Goal: Task Accomplishment & Management: Manage account settings

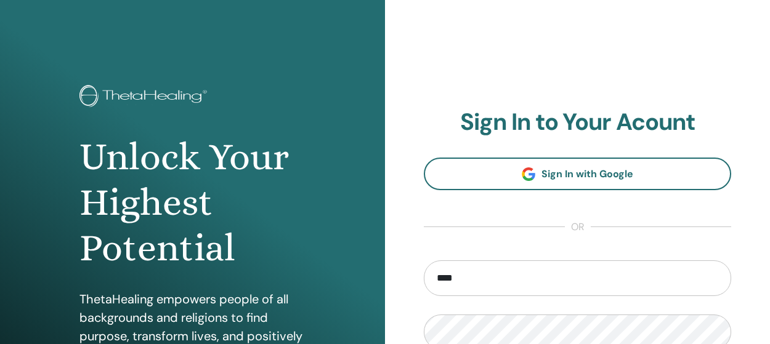
type input "**********"
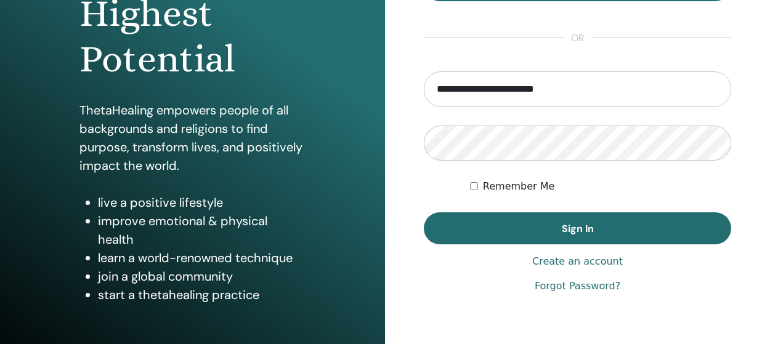
scroll to position [197, 0]
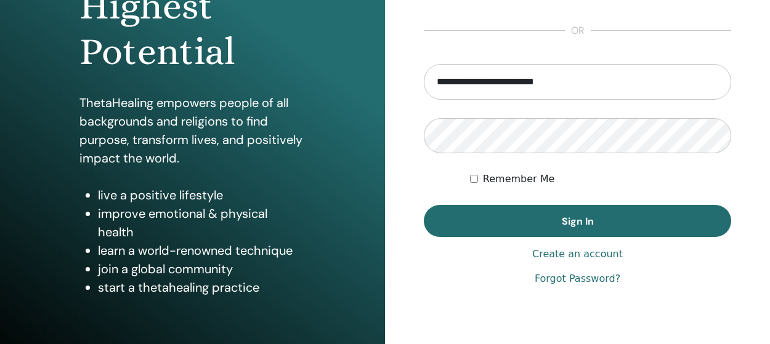
click at [585, 275] on link "Forgot Password?" at bounding box center [578, 279] width 86 height 15
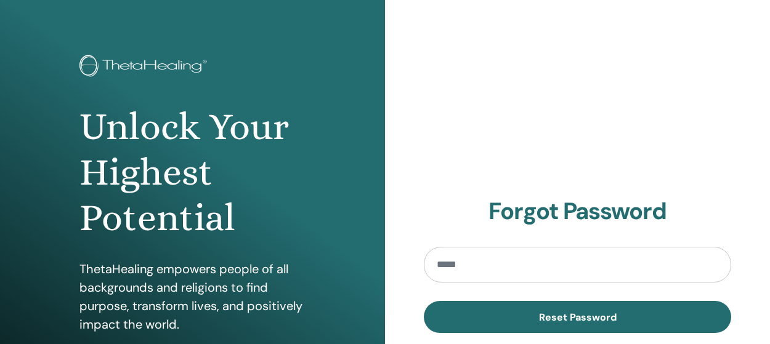
scroll to position [31, 0]
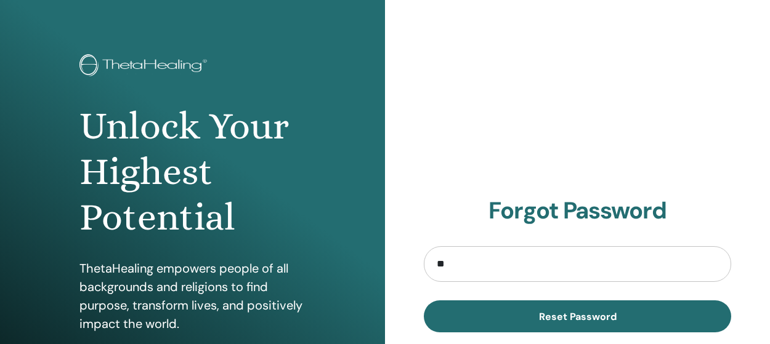
type input "**********"
click at [583, 327] on button "Reset Password" at bounding box center [577, 317] width 307 height 32
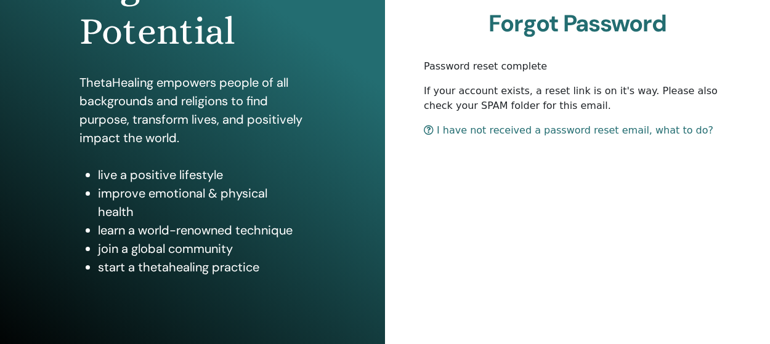
scroll to position [218, 0]
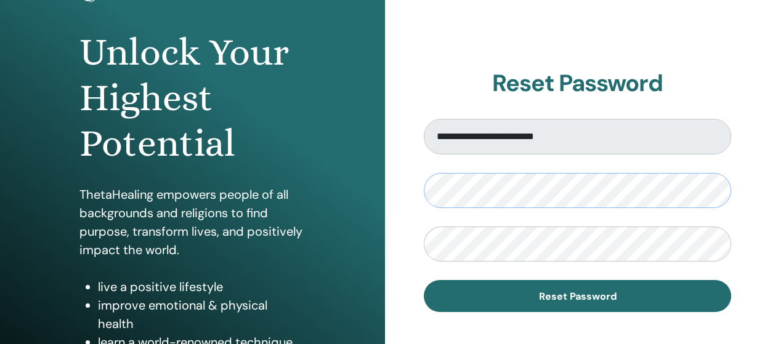
scroll to position [106, 0]
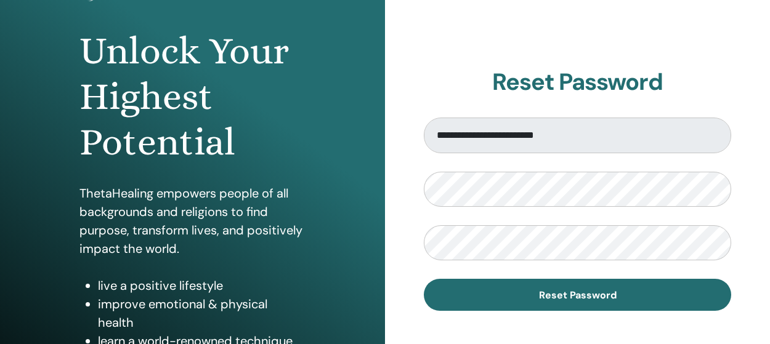
click at [676, 302] on button "Reset Password" at bounding box center [577, 295] width 307 height 32
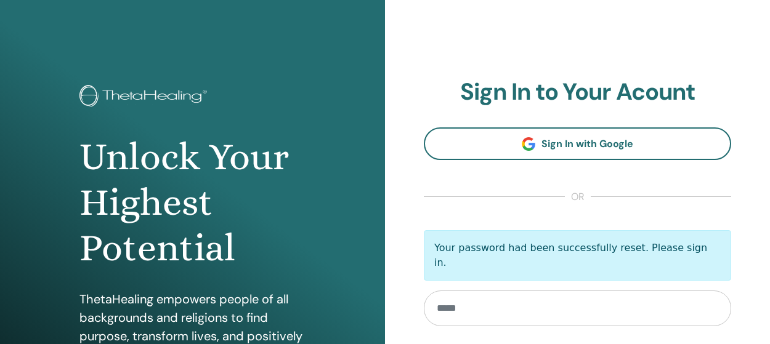
click at [638, 301] on input "email" at bounding box center [577, 309] width 307 height 36
type input "**********"
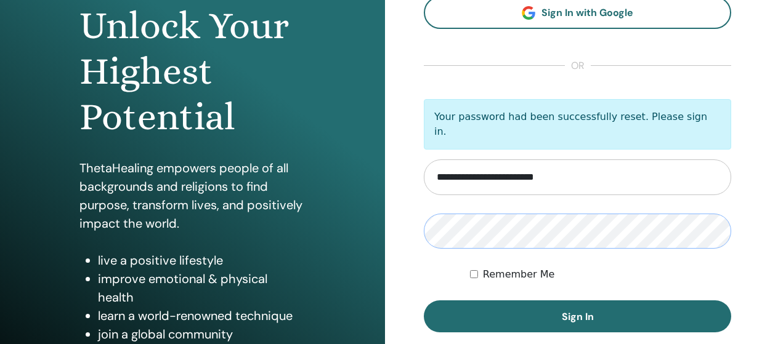
scroll to position [132, 0]
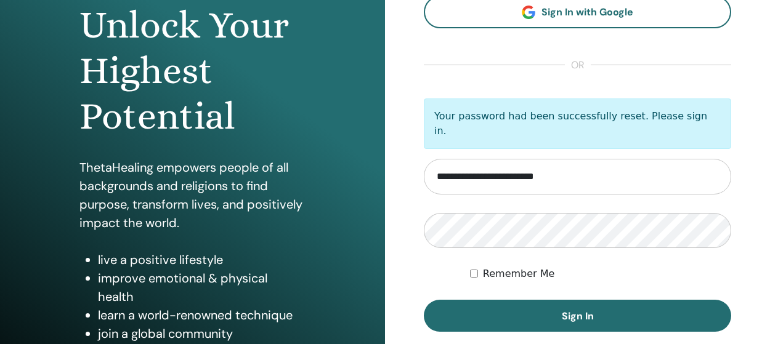
click at [591, 310] on span "Sign In" at bounding box center [578, 316] width 32 height 13
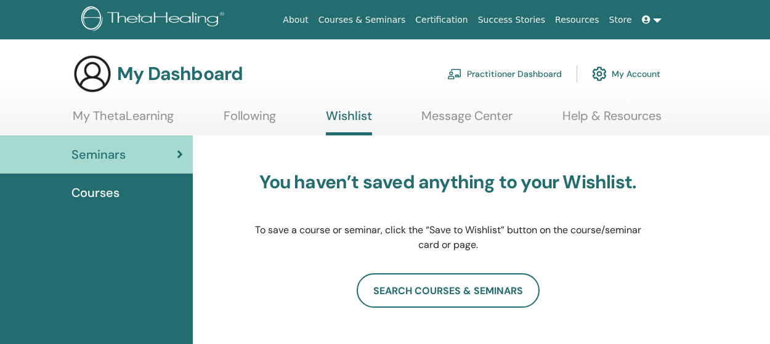
click at [411, 17] on link "Courses & Seminars" at bounding box center [362, 20] width 97 height 23
click at [408, 18] on link "Courses & Seminars" at bounding box center [362, 20] width 97 height 23
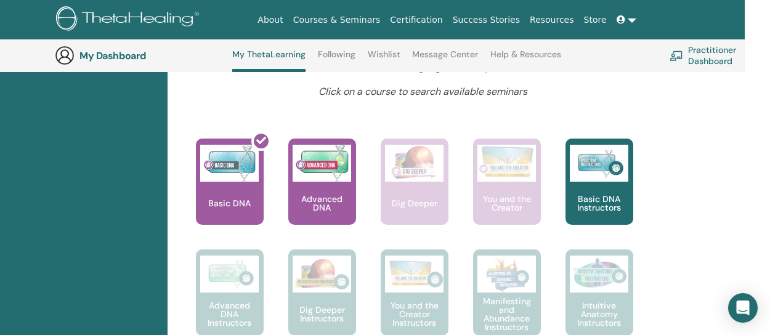
scroll to position [489, 25]
click at [232, 201] on div at bounding box center [237, 186] width 68 height 111
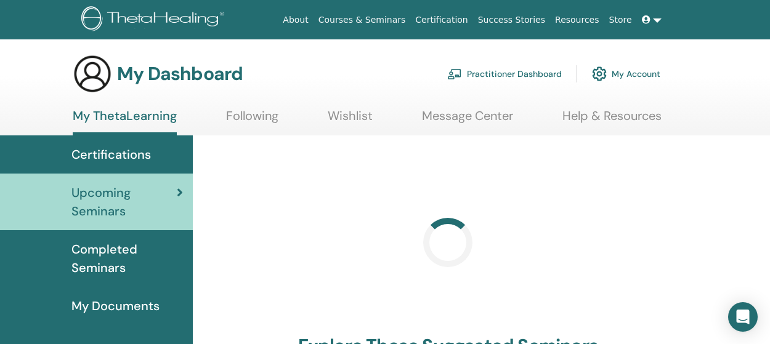
click at [99, 254] on span "Completed Seminars" at bounding box center [127, 258] width 112 height 37
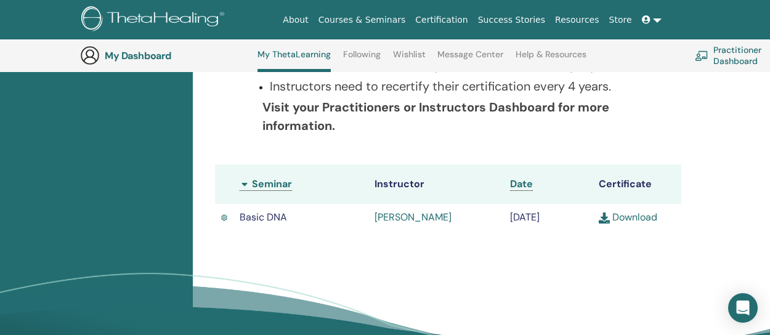
scroll to position [288, 0]
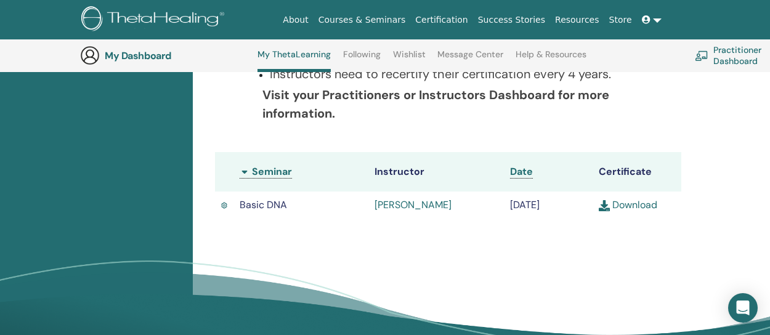
click at [638, 211] on link "Download" at bounding box center [628, 204] width 59 height 13
